Goal: Task Accomplishment & Management: Manage account settings

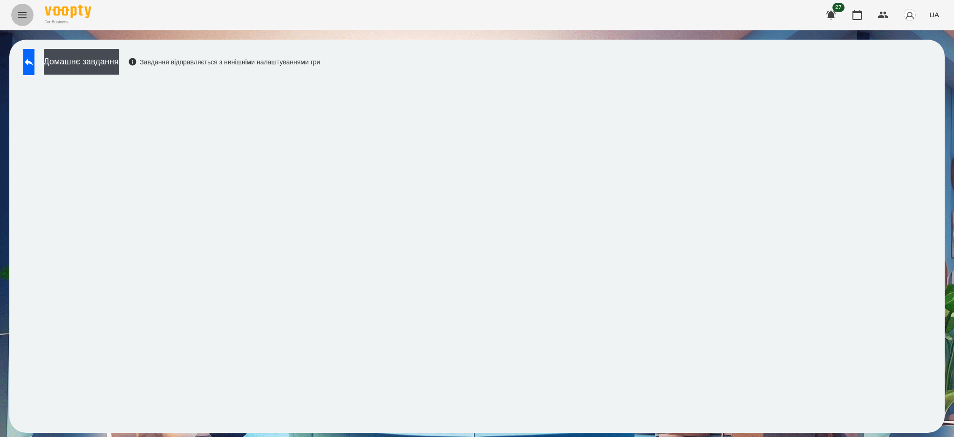
click at [18, 13] on icon "Menu" at bounding box center [22, 15] width 8 height 6
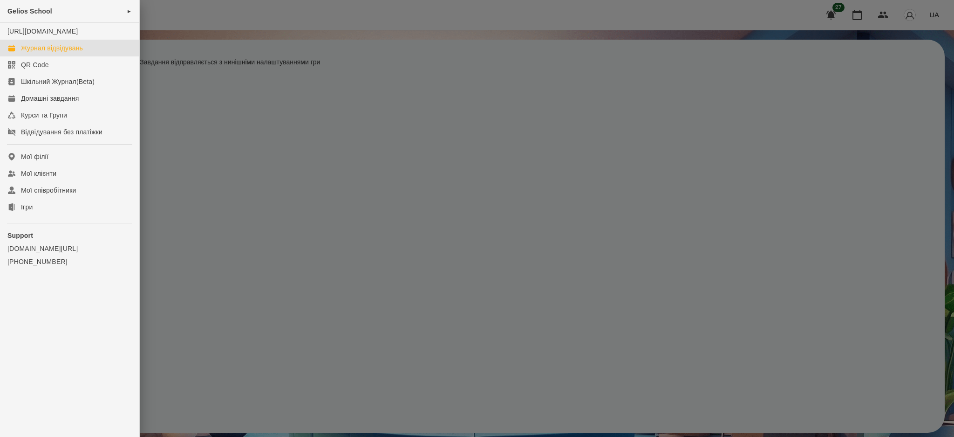
click at [33, 53] on div "Журнал відвідувань" at bounding box center [52, 47] width 62 height 9
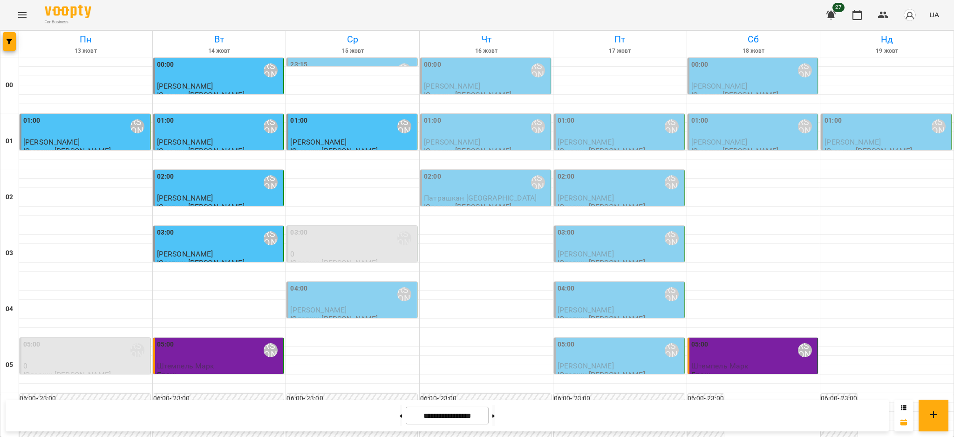
click at [386, 64] on div "23:15 Юларжи [PERSON_NAME]" at bounding box center [352, 70] width 125 height 21
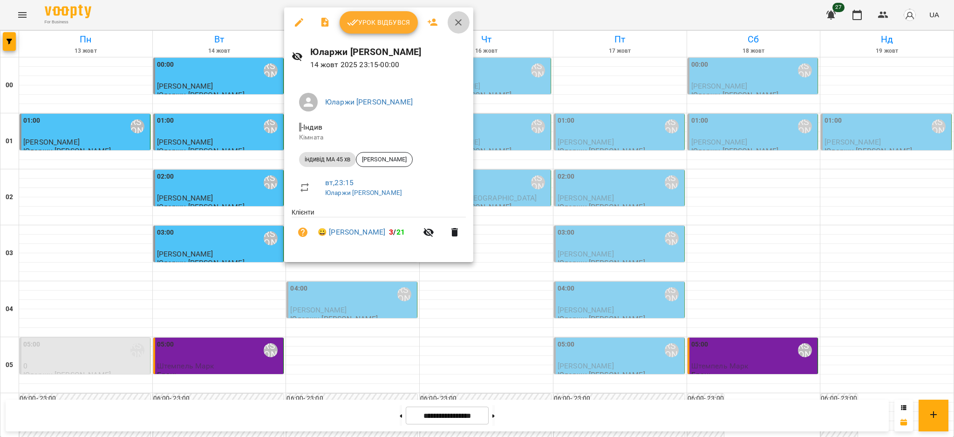
click at [464, 22] on button "button" at bounding box center [458, 22] width 22 height 22
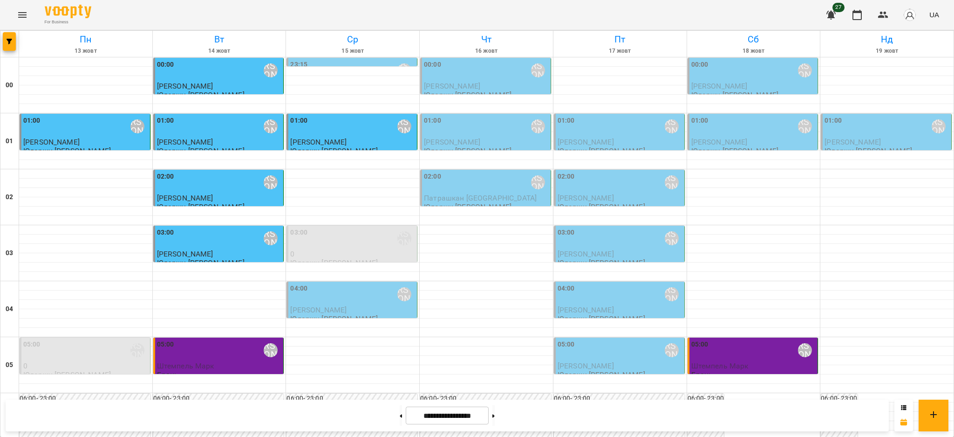
click at [324, 292] on div "04:00 [PERSON_NAME]" at bounding box center [352, 293] width 125 height 21
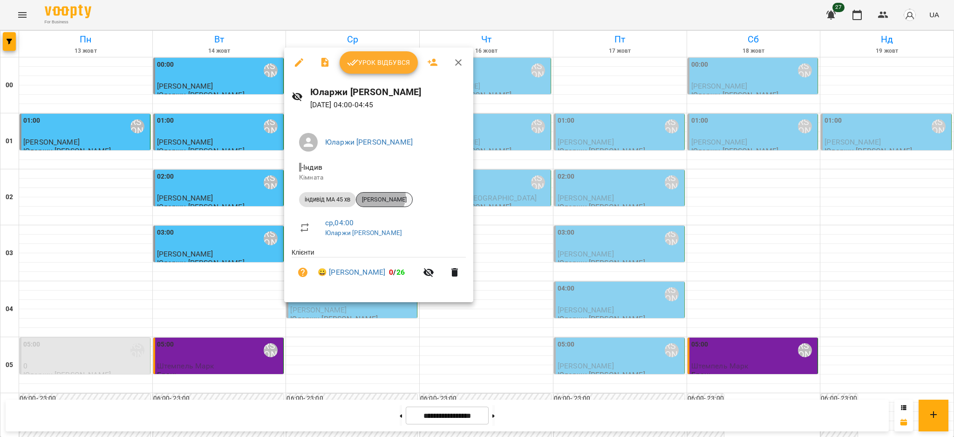
click at [378, 196] on span "[PERSON_NAME]" at bounding box center [384, 199] width 56 height 8
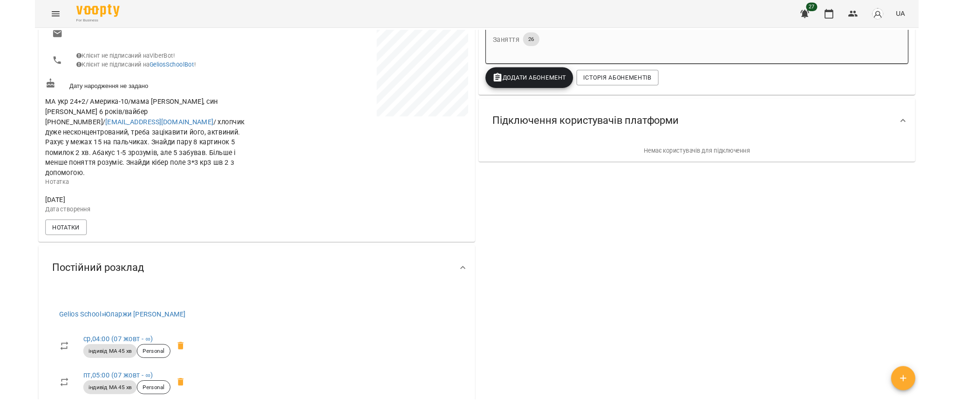
scroll to position [248, 0]
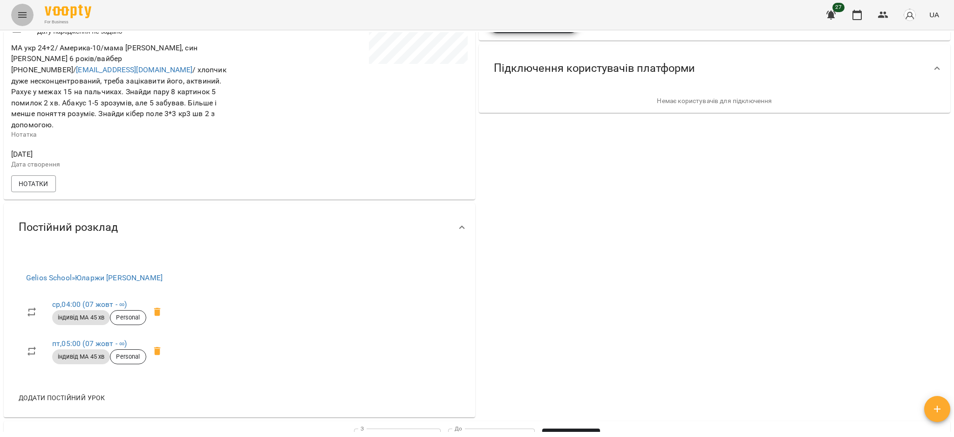
click at [23, 12] on icon "Menu" at bounding box center [22, 14] width 11 height 11
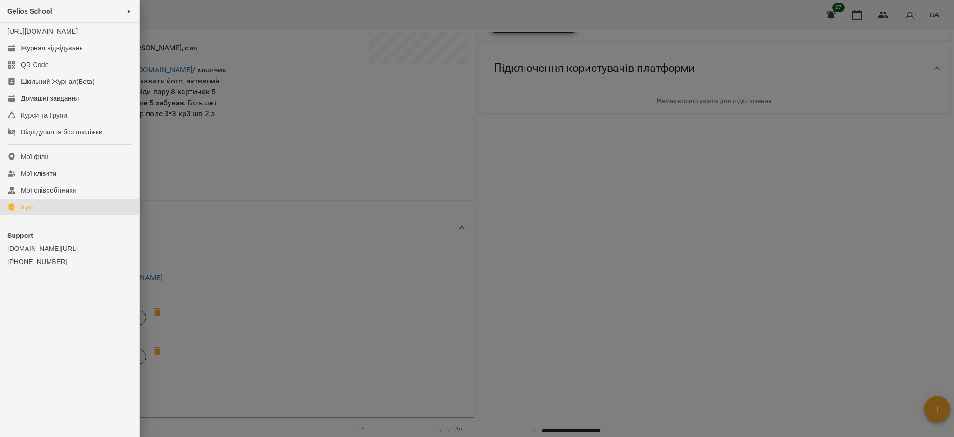
click at [35, 215] on link "Ігри" at bounding box center [69, 206] width 139 height 17
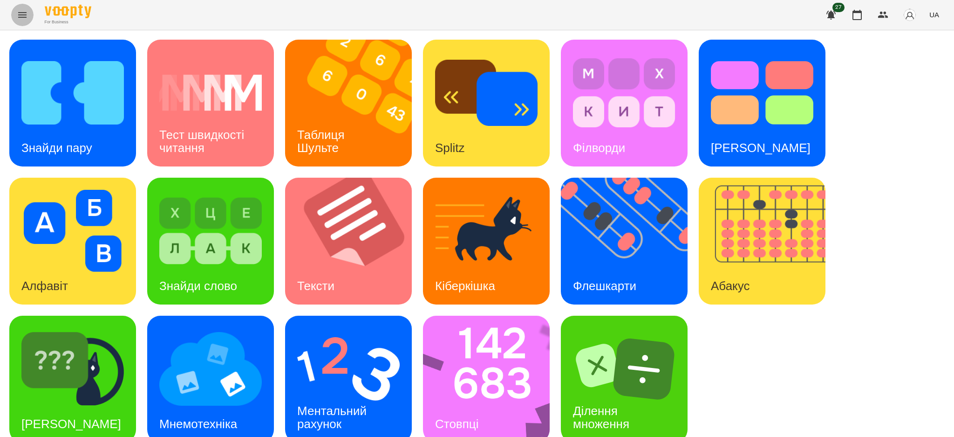
click at [22, 14] on icon "Menu" at bounding box center [22, 14] width 11 height 11
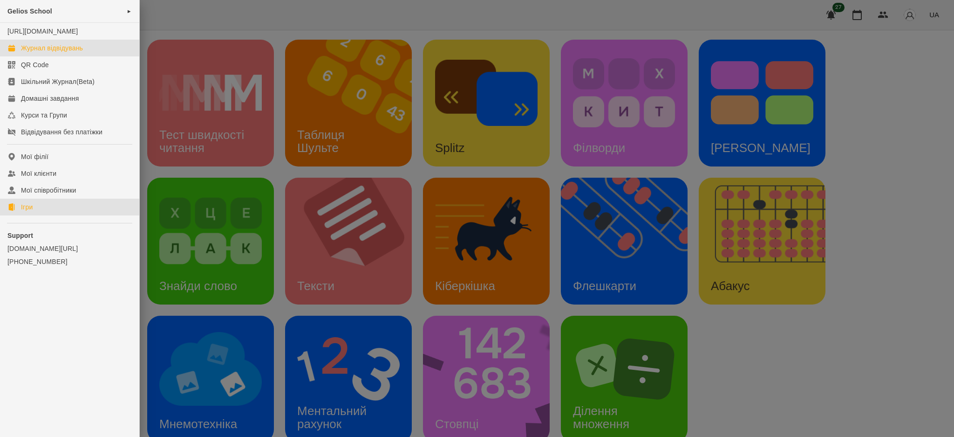
click at [62, 53] on div "Журнал відвідувань" at bounding box center [52, 47] width 62 height 9
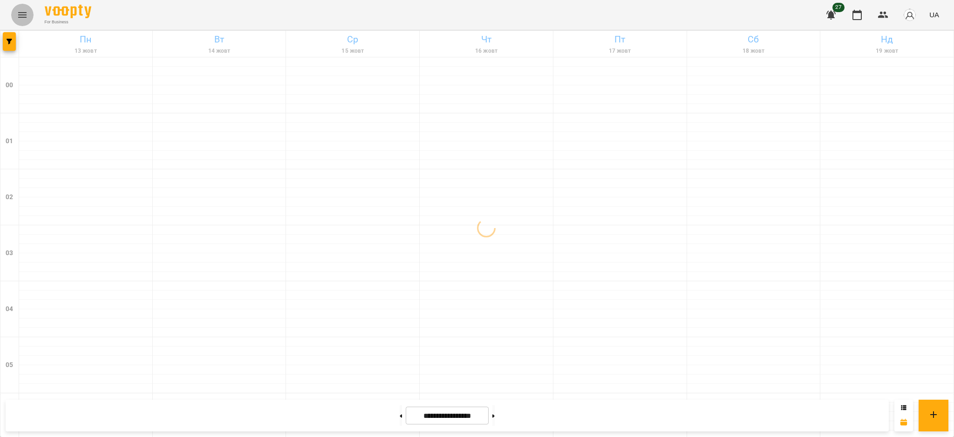
click at [20, 12] on icon "Menu" at bounding box center [22, 14] width 11 height 11
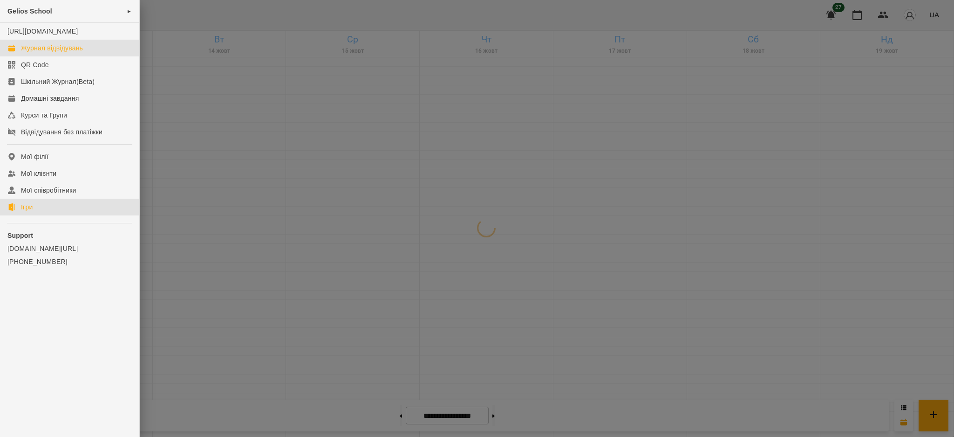
click at [48, 215] on link "Ігри" at bounding box center [69, 206] width 139 height 17
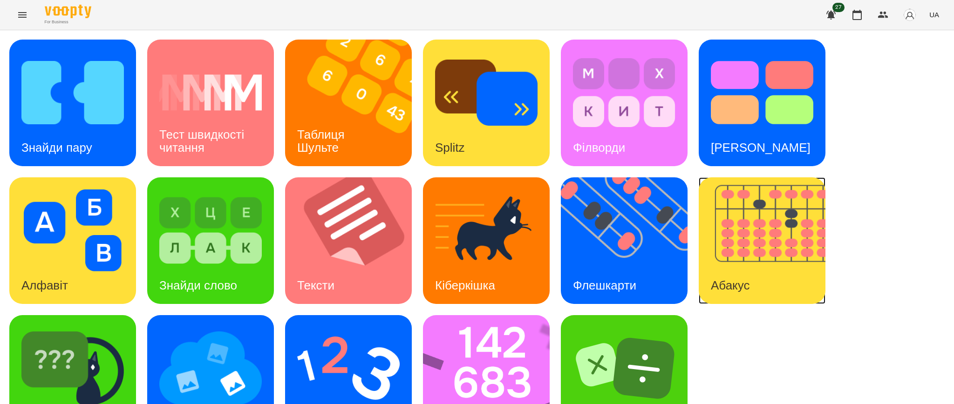
click at [755, 234] on img at bounding box center [768, 241] width 138 height 127
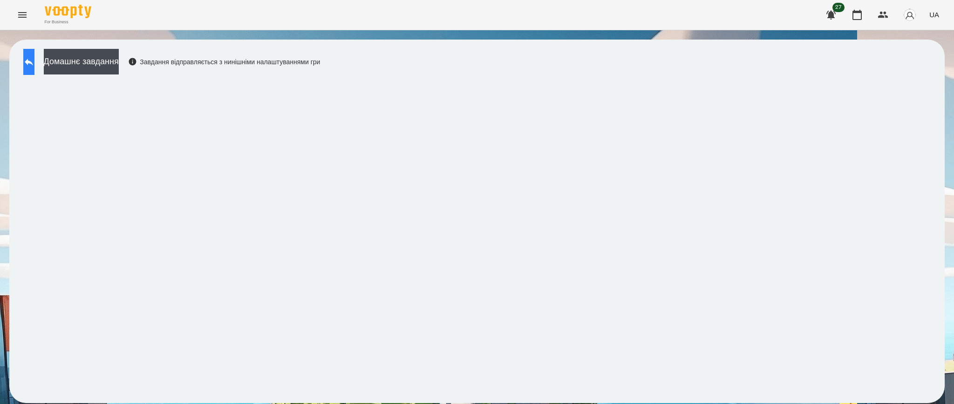
click at [33, 64] on icon at bounding box center [28, 61] width 11 height 11
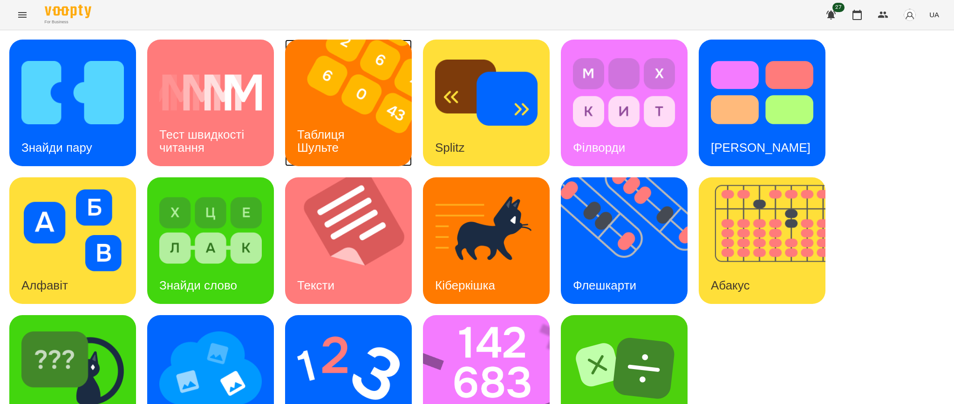
click at [341, 96] on img at bounding box center [354, 103] width 138 height 127
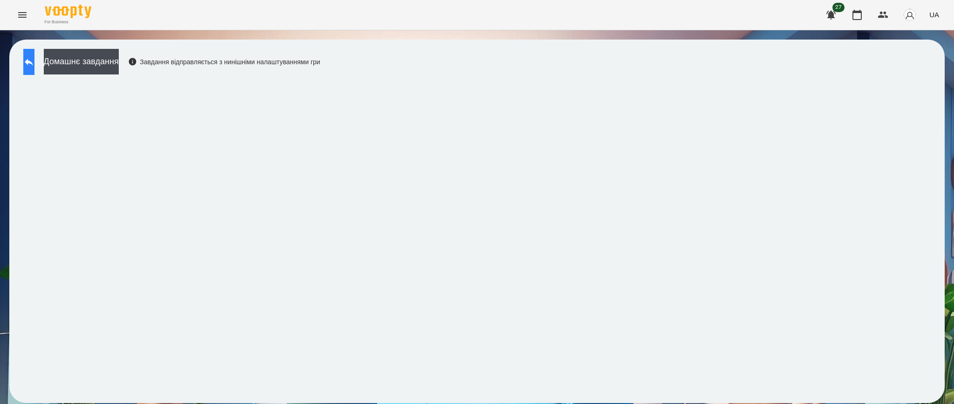
click at [32, 63] on button at bounding box center [28, 62] width 11 height 26
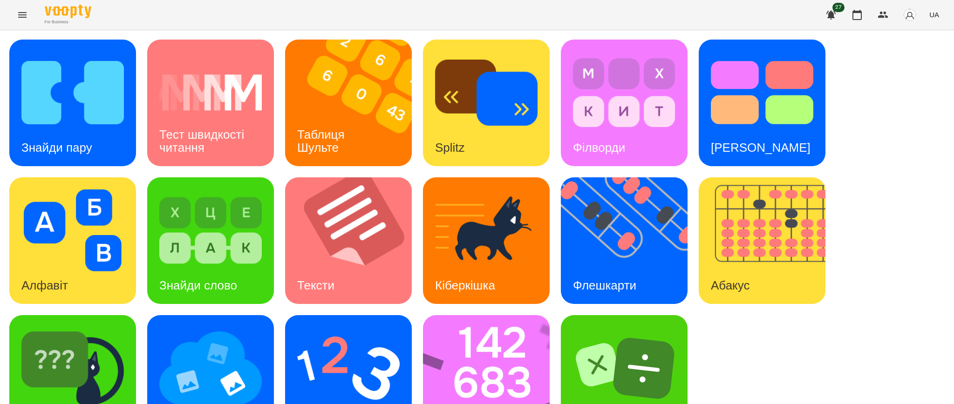
scroll to position [47, 0]
click at [99, 328] on img at bounding box center [72, 369] width 102 height 82
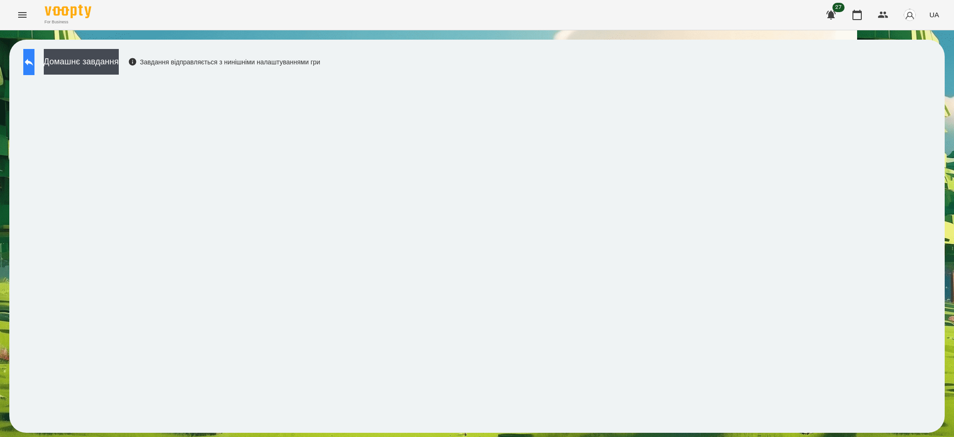
click at [34, 64] on icon at bounding box center [28, 61] width 11 height 11
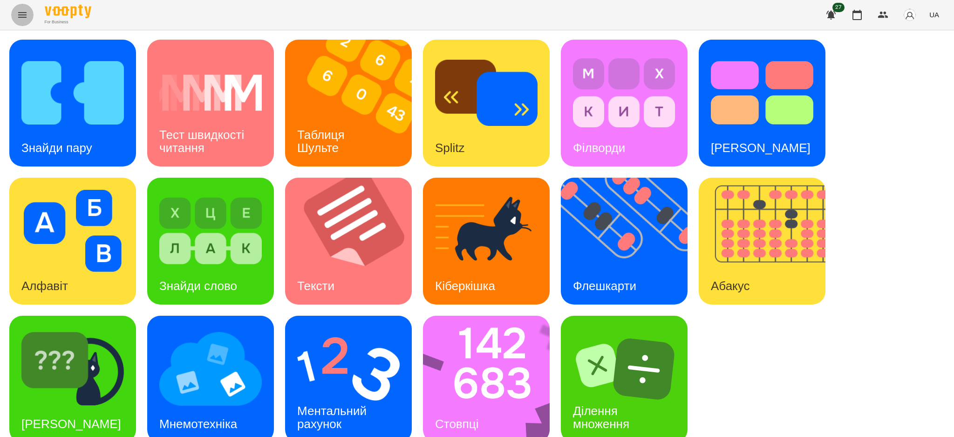
click at [25, 13] on icon "Menu" at bounding box center [22, 14] width 11 height 11
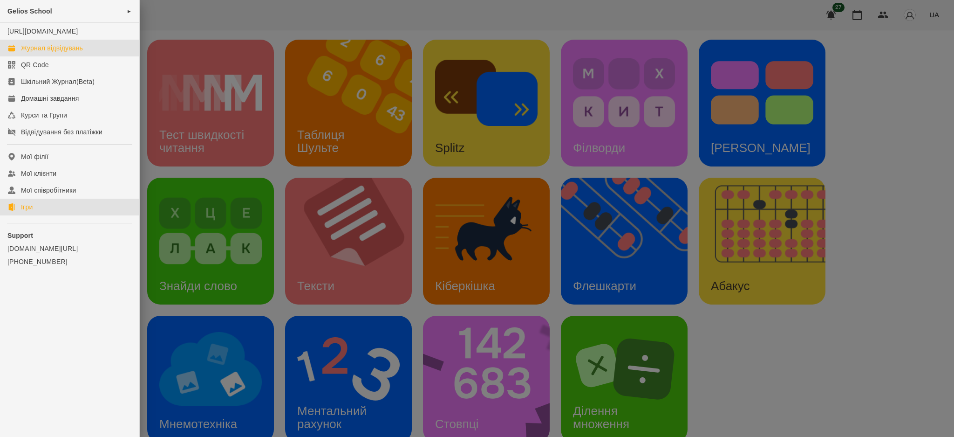
click at [36, 53] on div "Журнал відвідувань" at bounding box center [52, 47] width 62 height 9
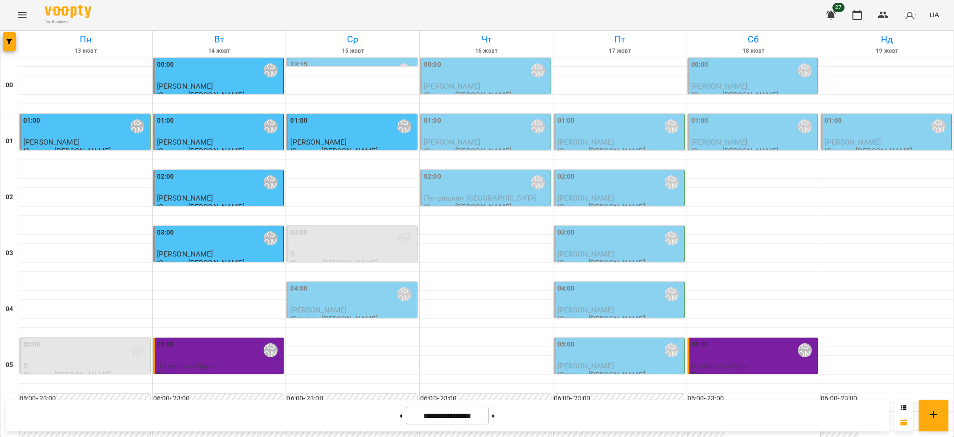
click at [340, 309] on p "[PERSON_NAME]" at bounding box center [352, 310] width 125 height 8
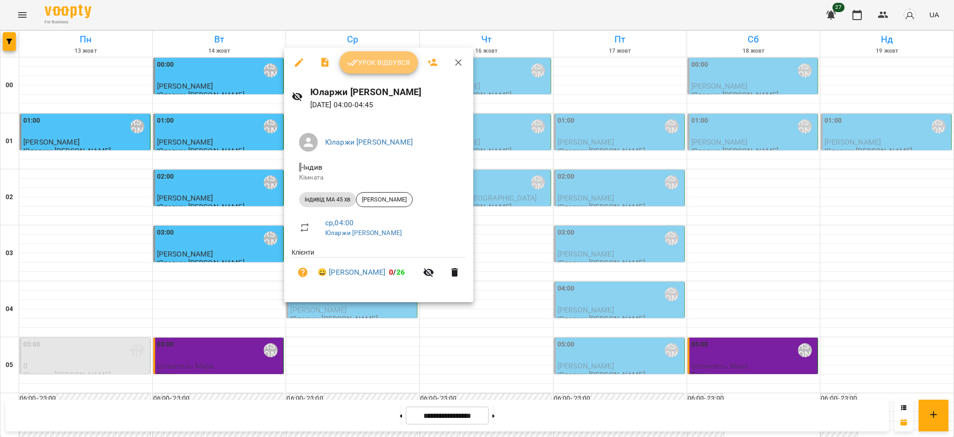
click at [380, 61] on span "Урок відбувся" at bounding box center [378, 62] width 63 height 11
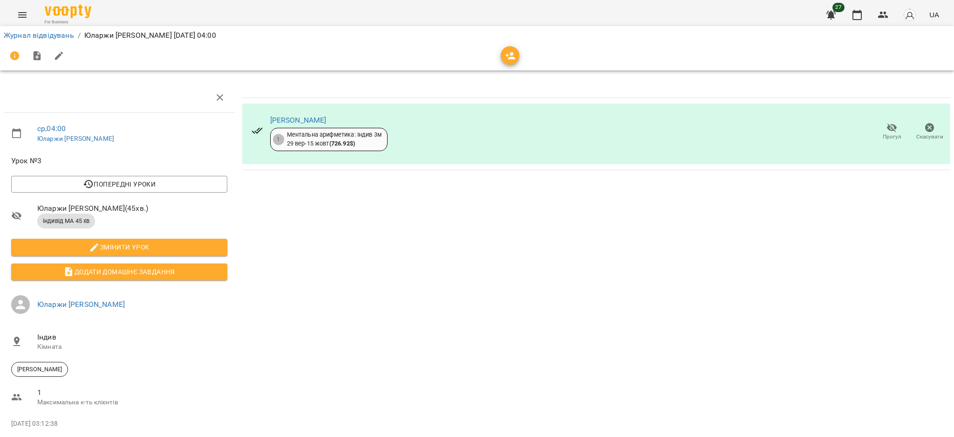
scroll to position [41, 0]
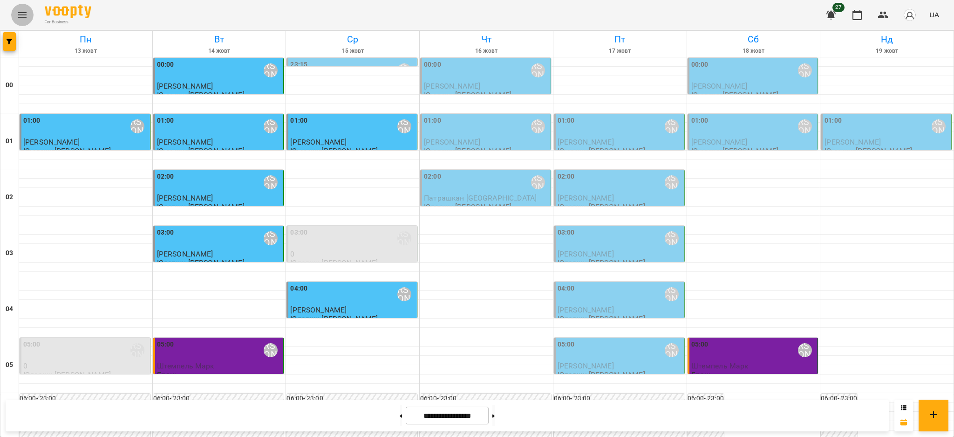
click at [23, 15] on icon "Menu" at bounding box center [22, 14] width 11 height 11
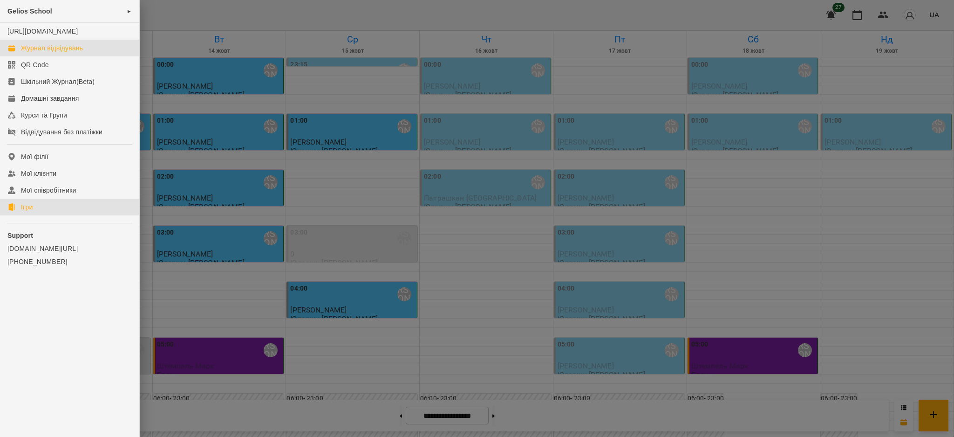
click at [33, 212] on div "Ігри" at bounding box center [27, 206] width 12 height 9
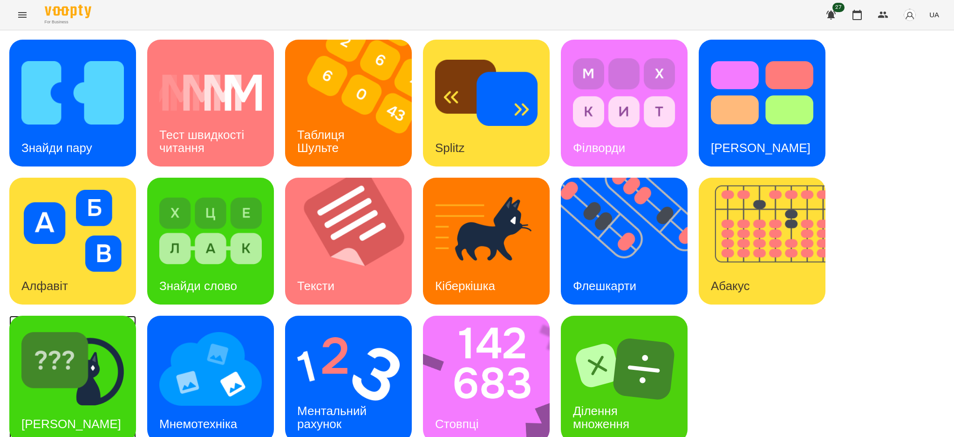
click at [73, 374] on img at bounding box center [72, 369] width 102 height 82
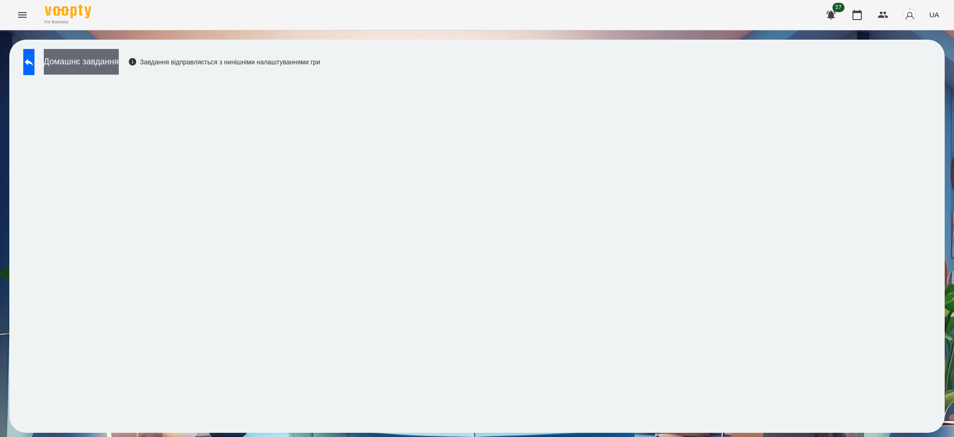
click at [119, 61] on button "Домашнє завдання" at bounding box center [81, 62] width 75 height 26
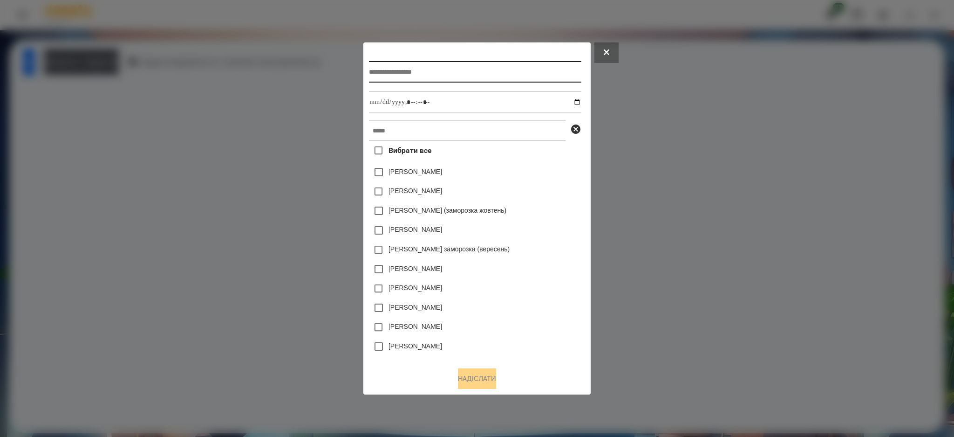
click at [406, 71] on input "text" at bounding box center [475, 71] width 212 height 21
type input "*****"
click at [581, 103] on input "datetime-local" at bounding box center [475, 102] width 212 height 22
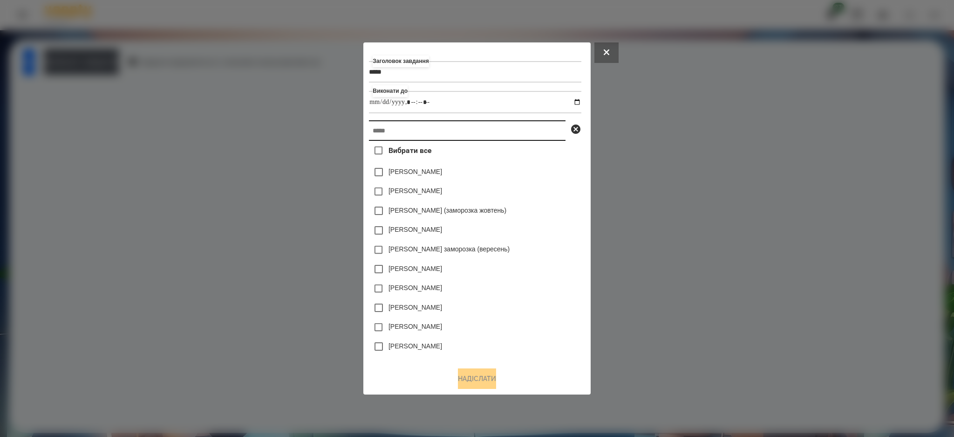
type input "**********"
click at [546, 132] on input "text" at bounding box center [467, 130] width 197 height 20
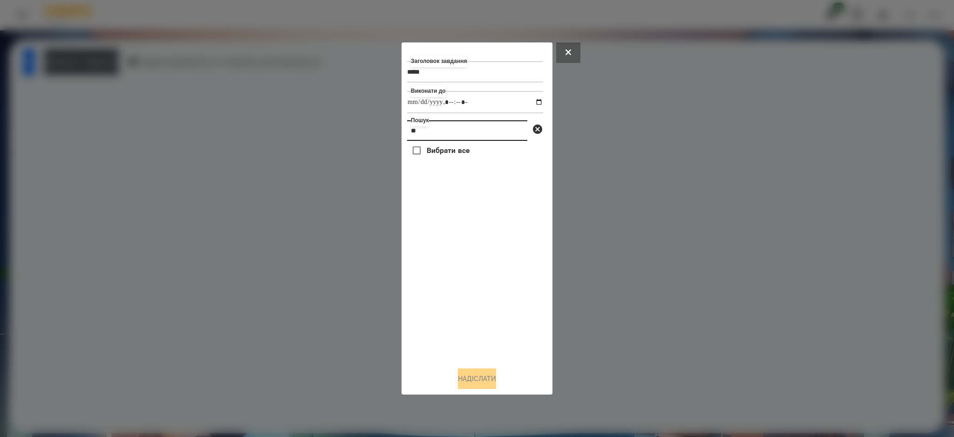
type input "*"
type input "***"
click at [125, 58] on div at bounding box center [477, 218] width 954 height 437
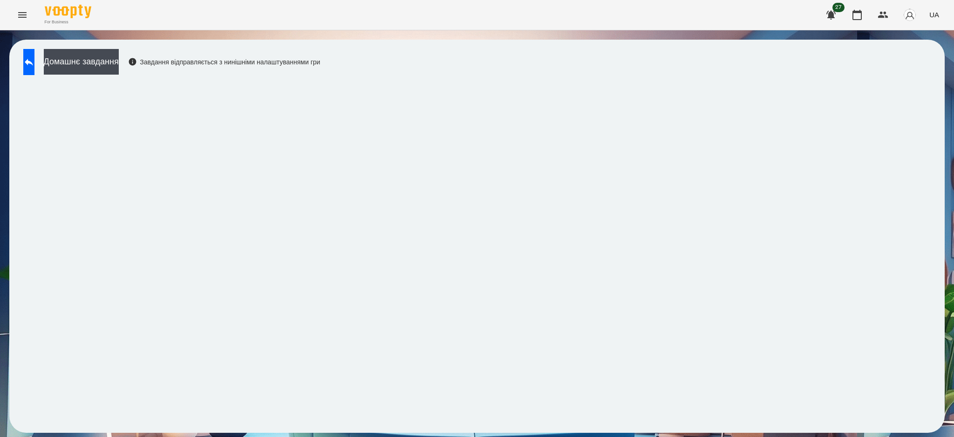
click at [22, 10] on icon "Menu" at bounding box center [22, 14] width 11 height 11
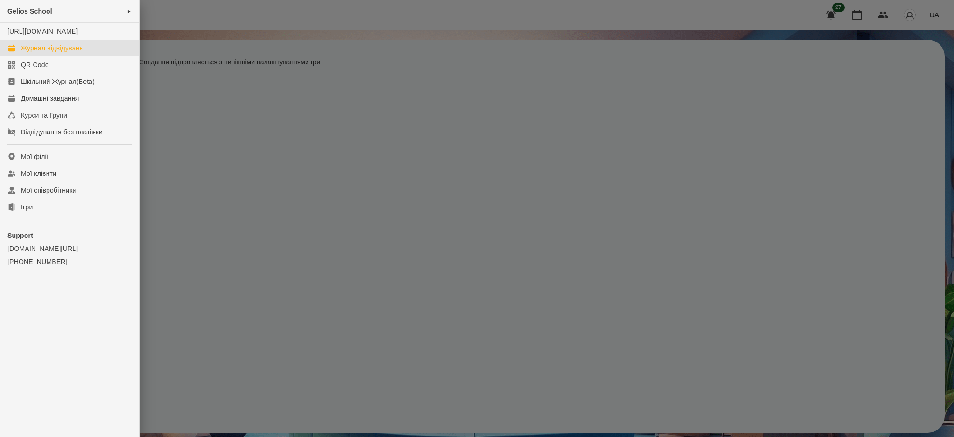
click at [30, 53] on div "Журнал відвідувань" at bounding box center [52, 47] width 62 height 9
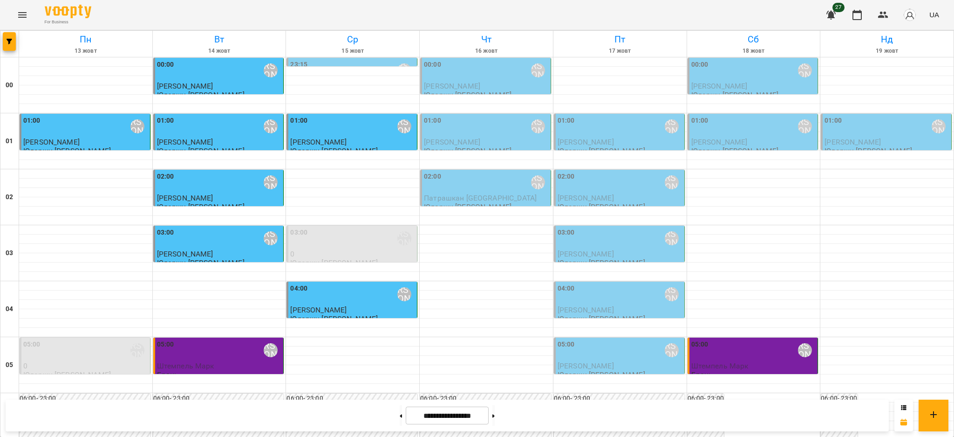
click at [20, 14] on icon "Menu" at bounding box center [22, 15] width 8 height 6
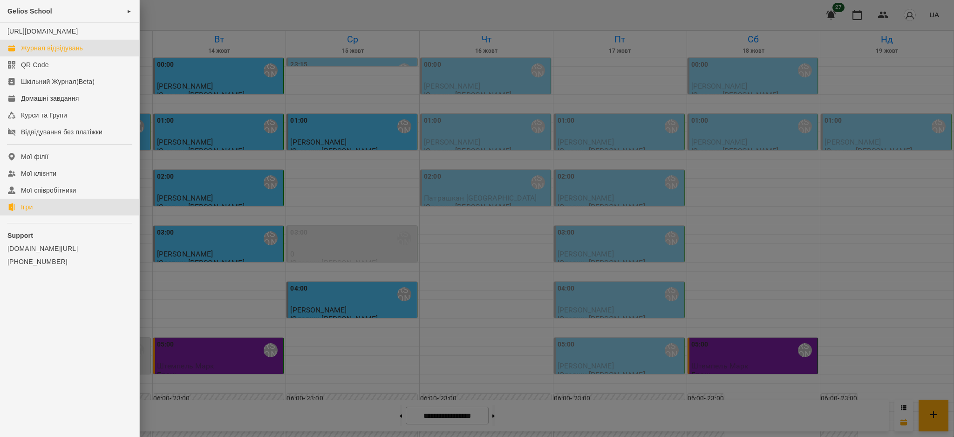
click at [56, 215] on link "Ігри" at bounding box center [69, 206] width 139 height 17
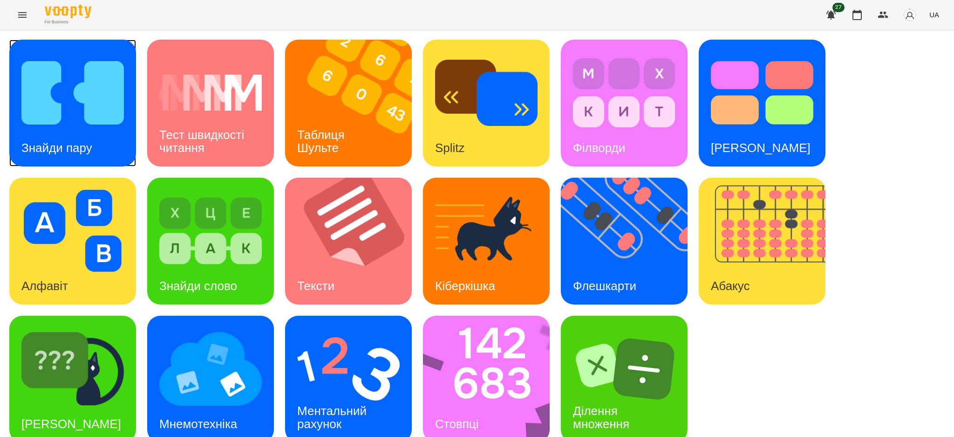
click at [47, 103] on img at bounding box center [72, 93] width 102 height 82
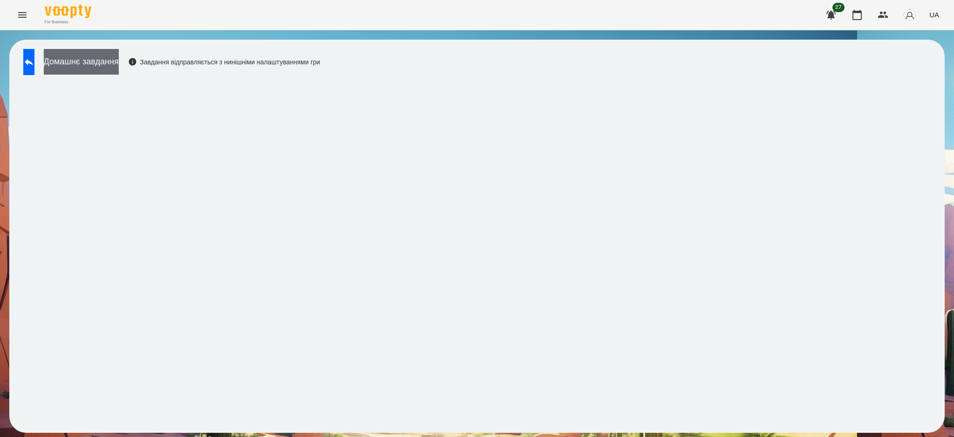
click at [109, 58] on button "Домашнє завдання" at bounding box center [81, 62] width 75 height 26
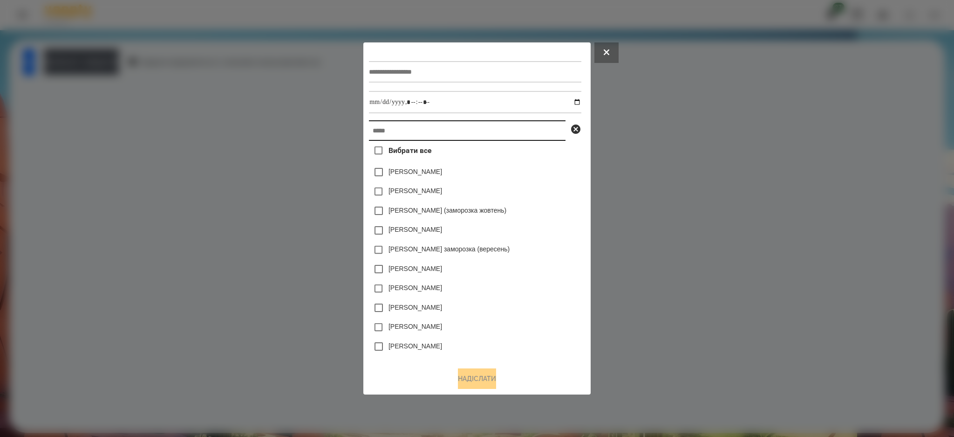
click at [388, 130] on input "text" at bounding box center [467, 130] width 197 height 20
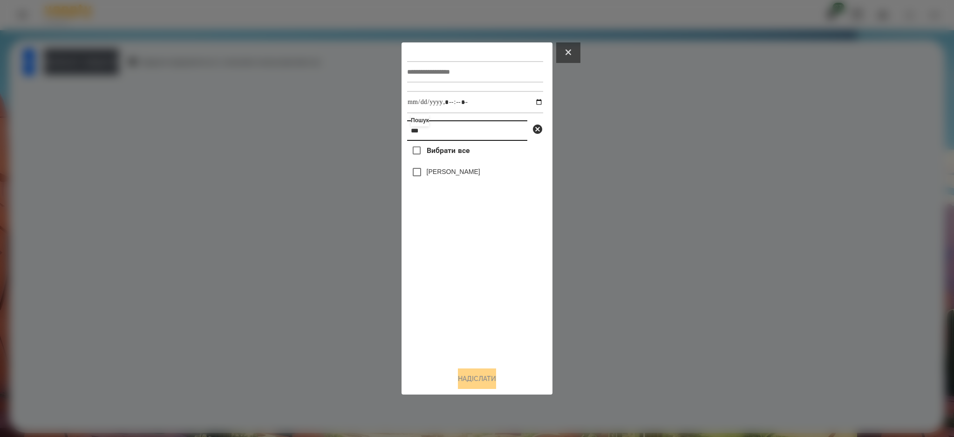
type input "***"
click at [570, 47] on button at bounding box center [568, 52] width 24 height 20
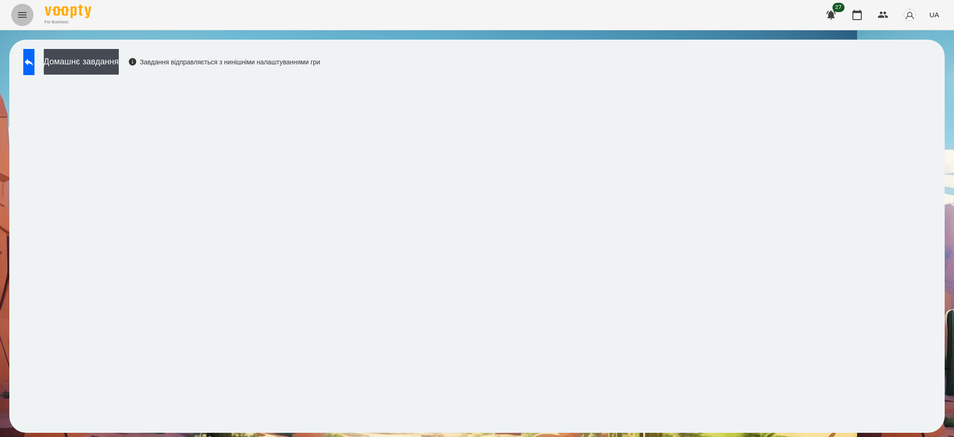
click at [28, 21] on button "Menu" at bounding box center [22, 15] width 22 height 22
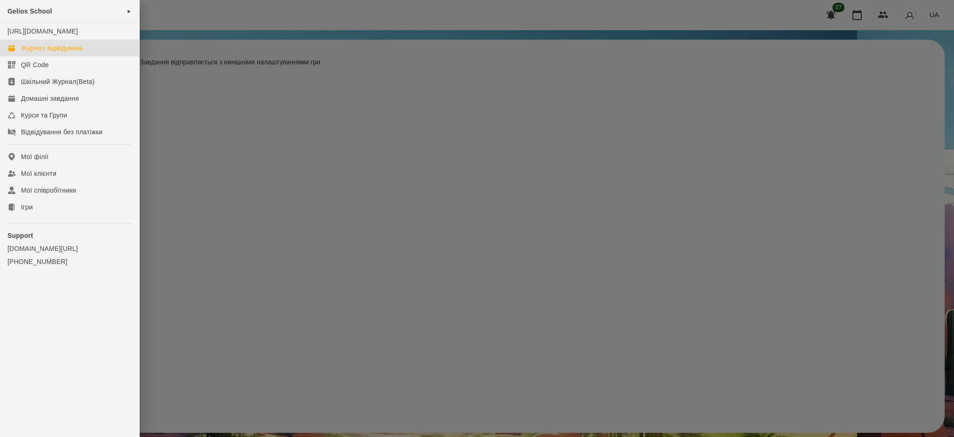
click at [46, 53] on div "Журнал відвідувань" at bounding box center [52, 47] width 62 height 9
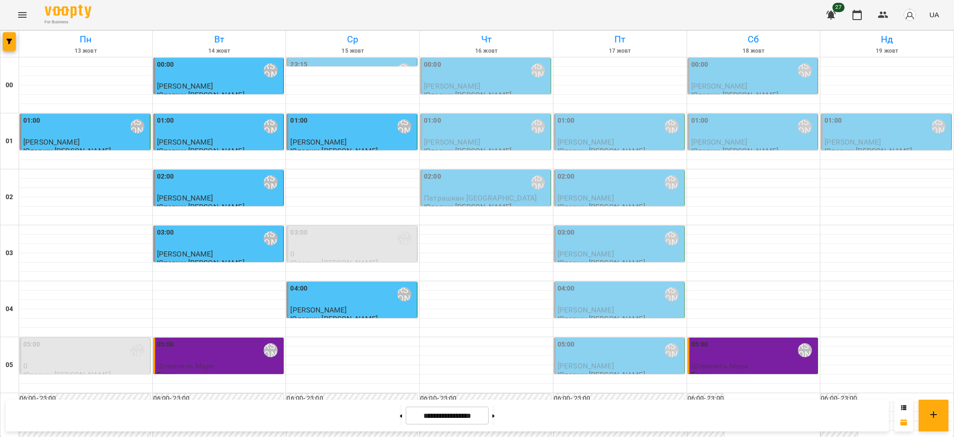
click at [334, 298] on div "04:00 [PERSON_NAME]" at bounding box center [352, 293] width 125 height 21
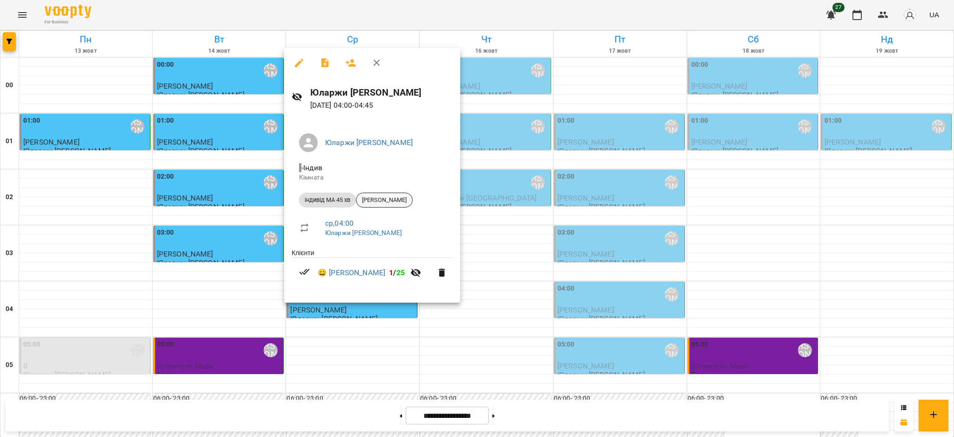
click at [388, 200] on span "[PERSON_NAME]" at bounding box center [384, 200] width 56 height 8
